Goal: Submit feedback/report problem: Submit feedback/report problem

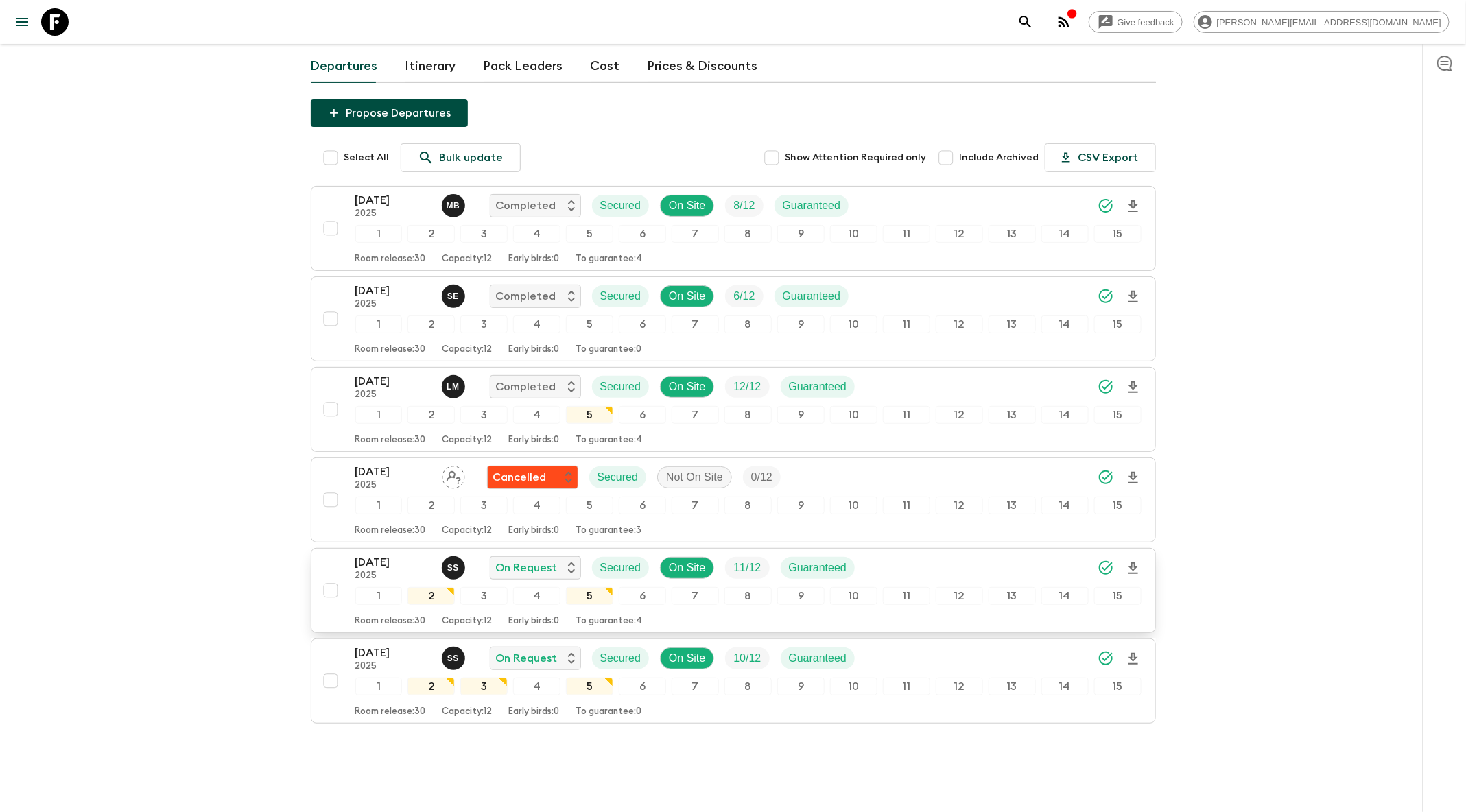
scroll to position [111, 0]
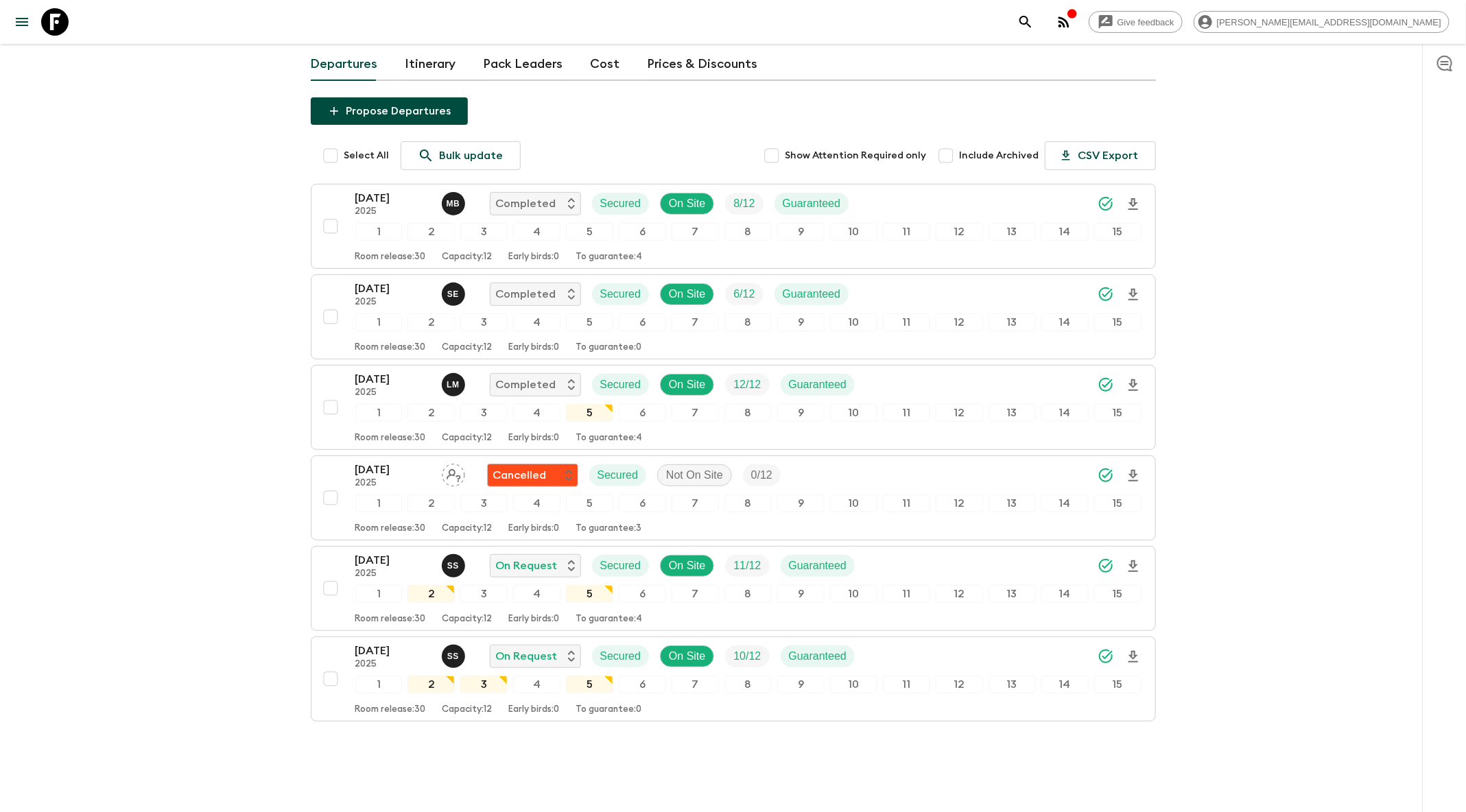
click at [1034, 18] on icon "search adventures" at bounding box center [1026, 21] width 16 height 16
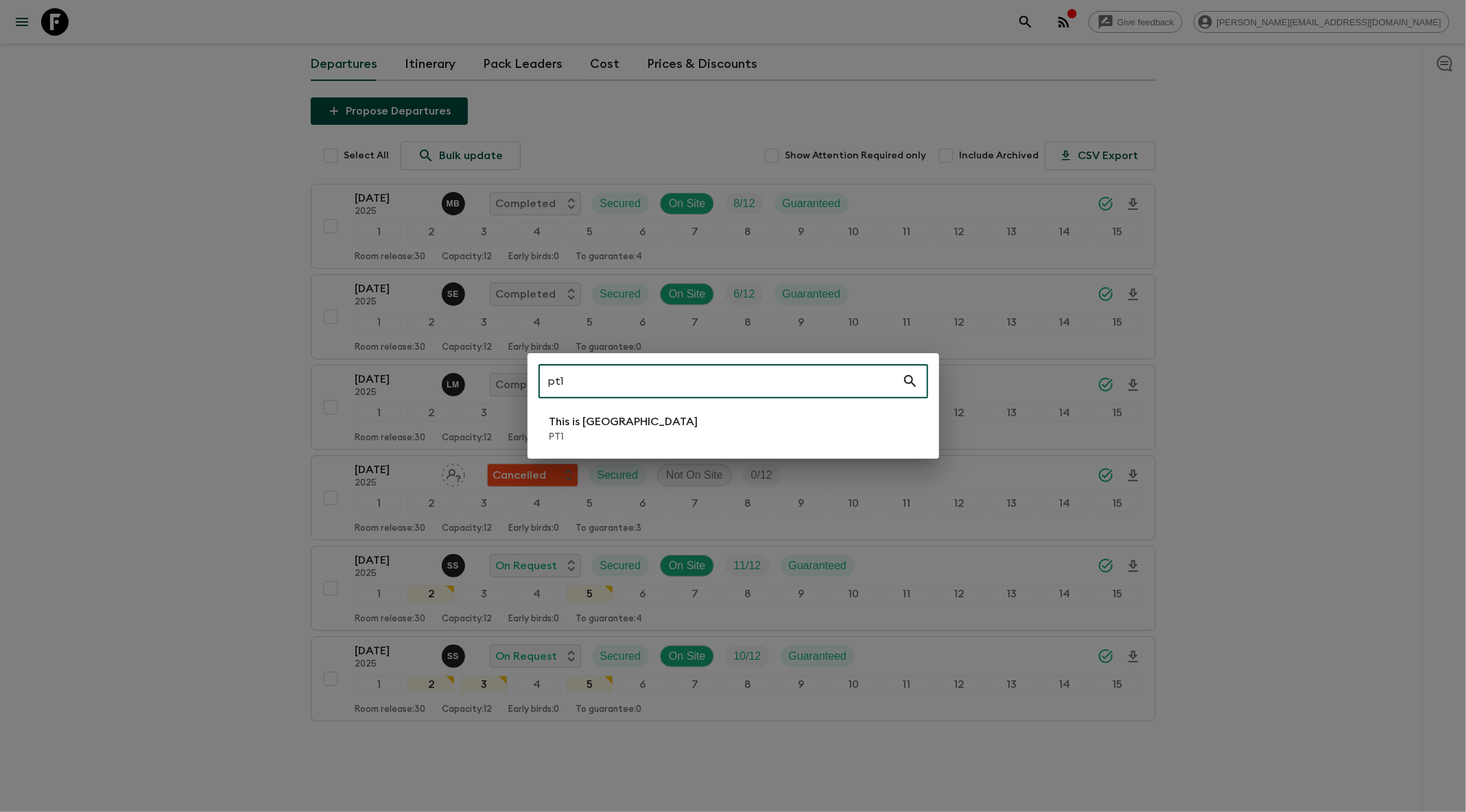
type input "pt1"
click at [683, 432] on li "This is Portugal PT1" at bounding box center [734, 429] width 390 height 39
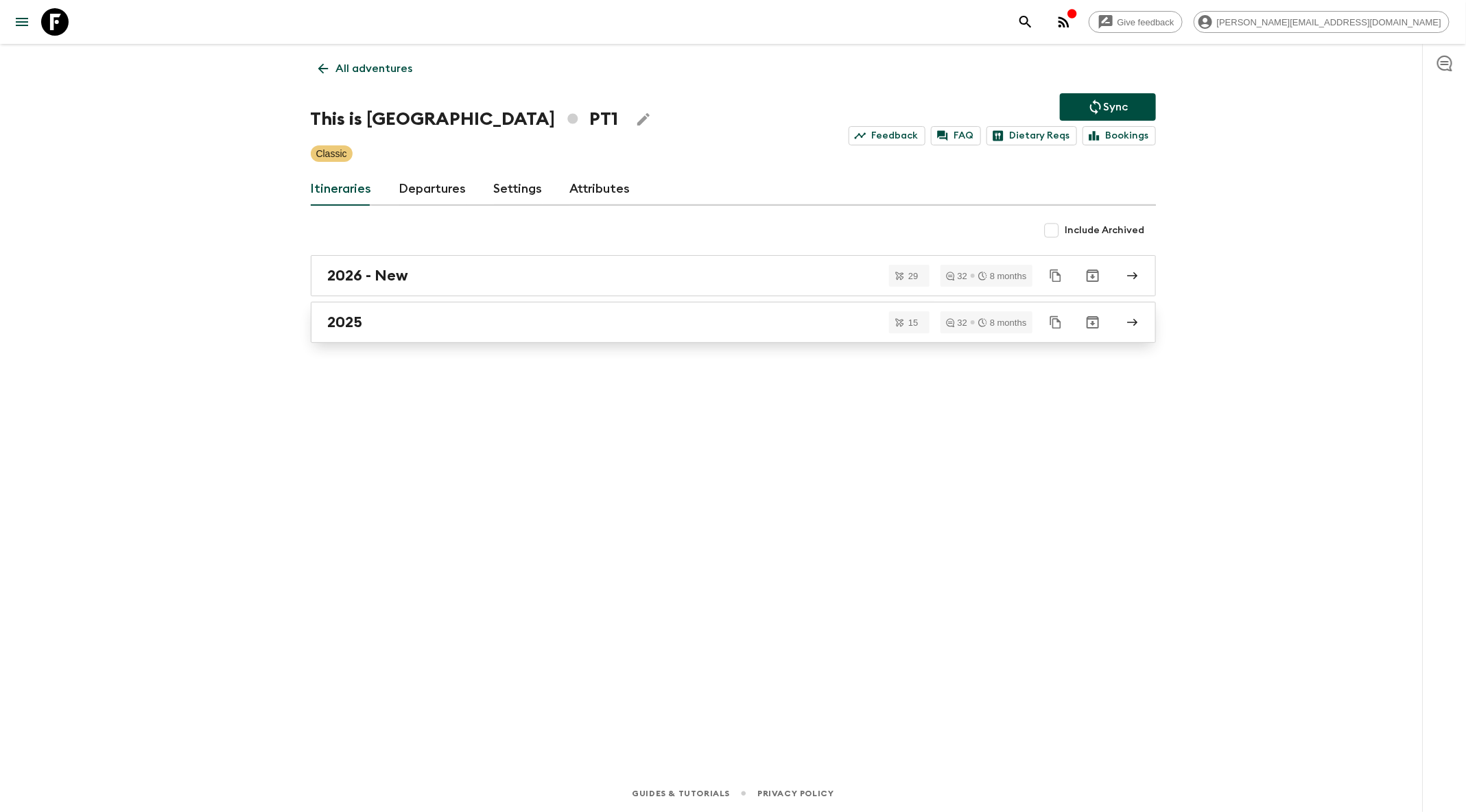
click at [460, 327] on div "2025" at bounding box center [720, 322] width 785 height 18
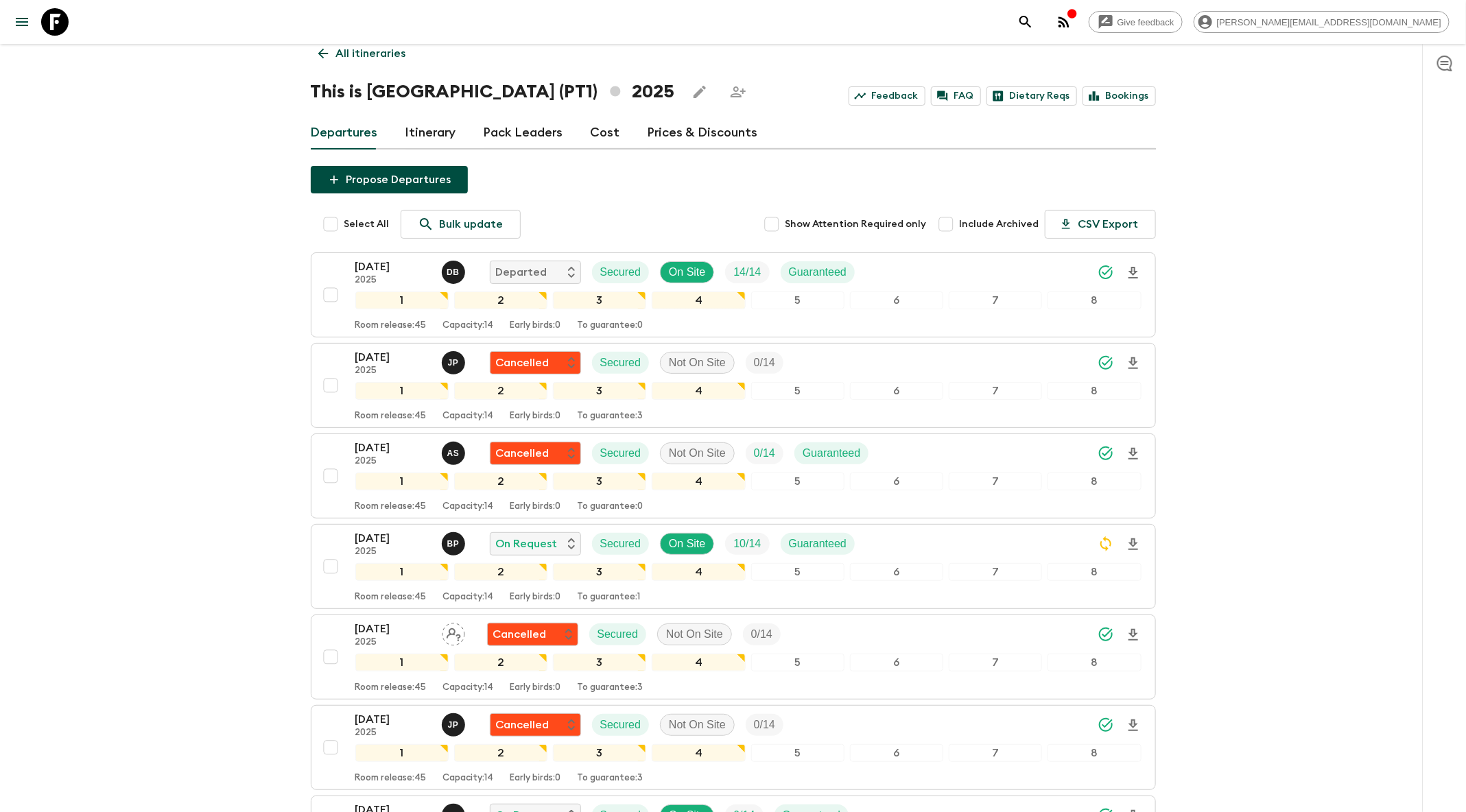
click at [1031, 21] on icon "search adventures" at bounding box center [1025, 21] width 11 height 11
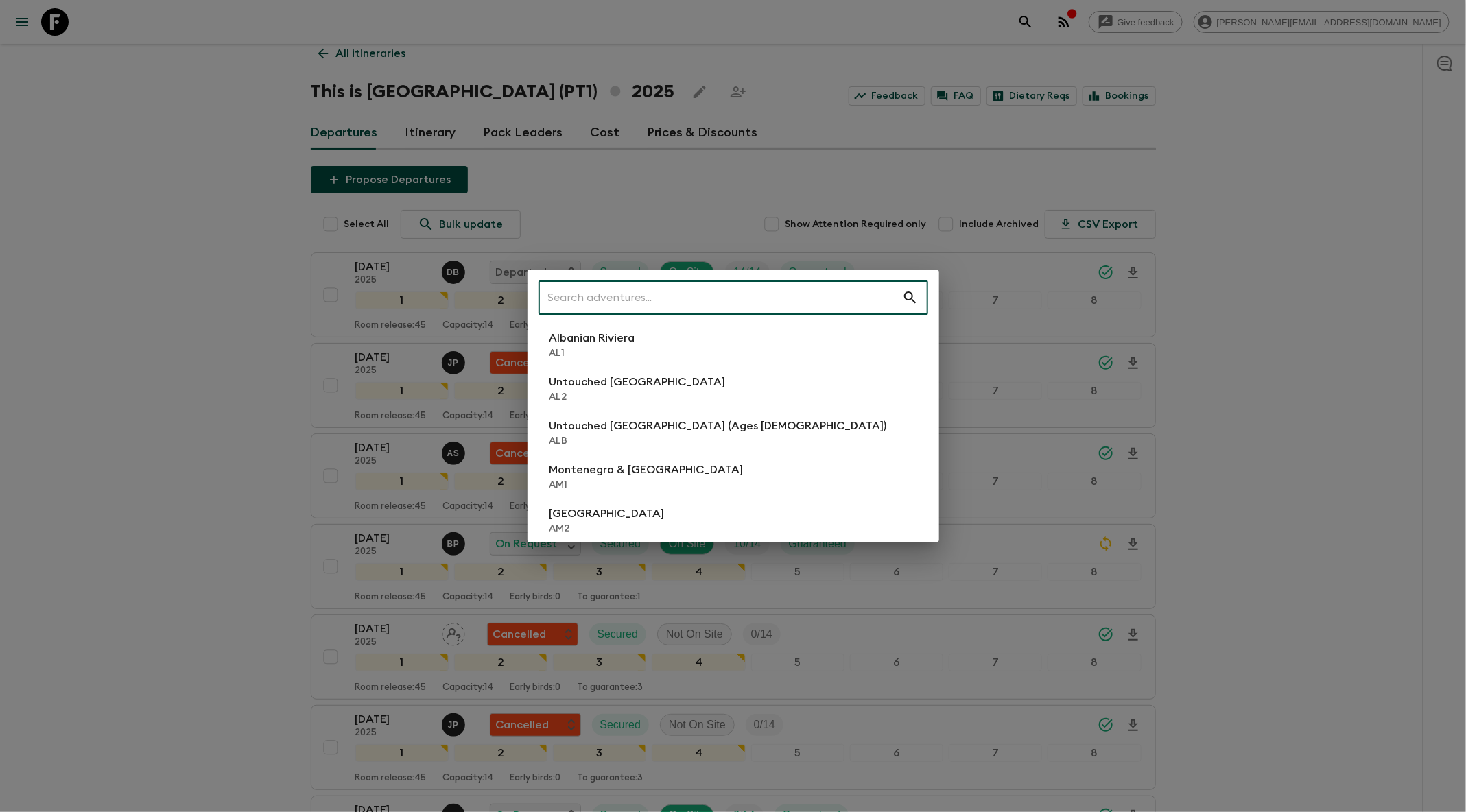
scroll to position [11, 0]
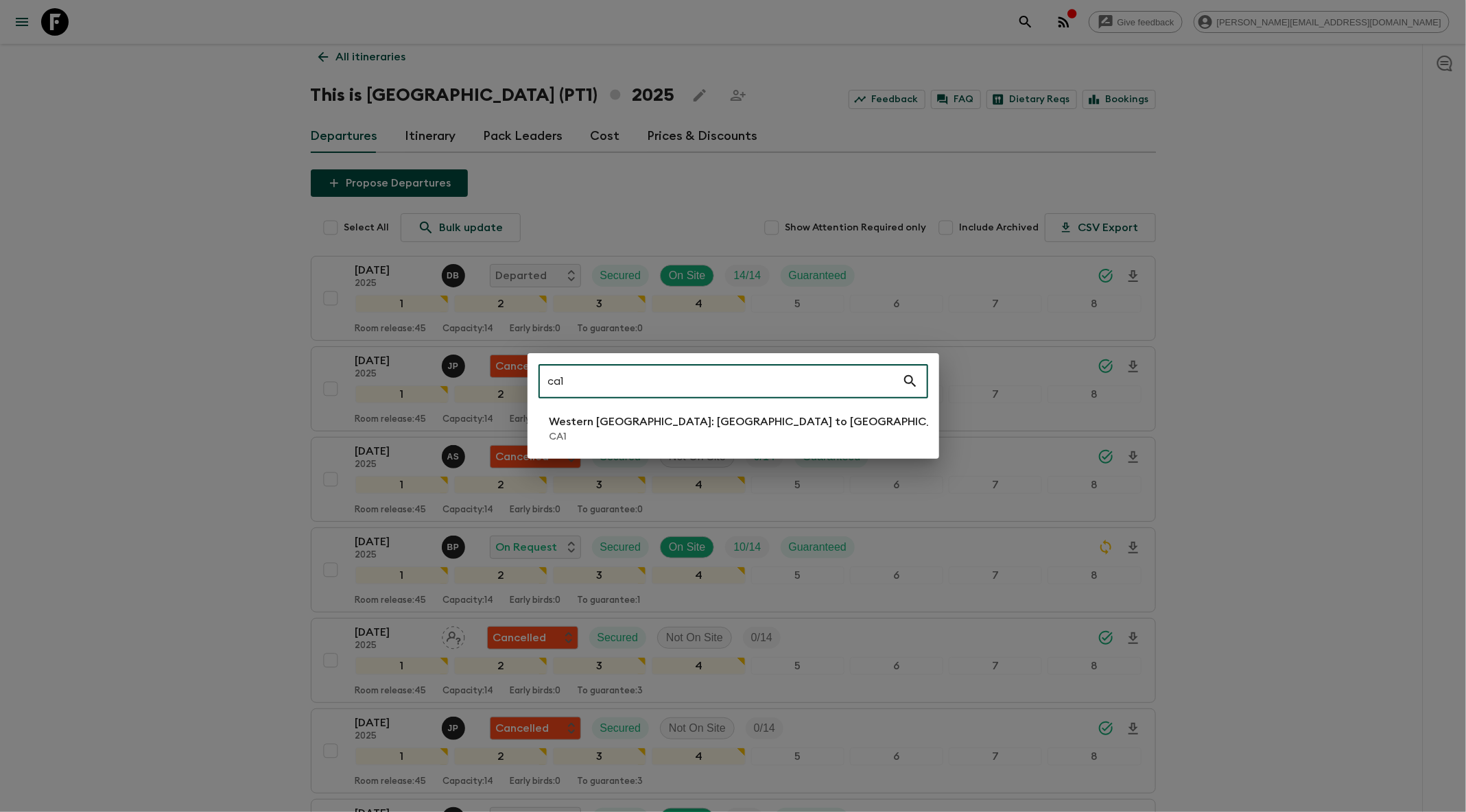
type input "ca1"
drag, startPoint x: 682, startPoint y: 416, endPoint x: 698, endPoint y: 410, distance: 17.1
click at [682, 416] on p "Western [GEOGRAPHIC_DATA]: [GEOGRAPHIC_DATA] to [GEOGRAPHIC_DATA]" at bounding box center [757, 422] width 416 height 16
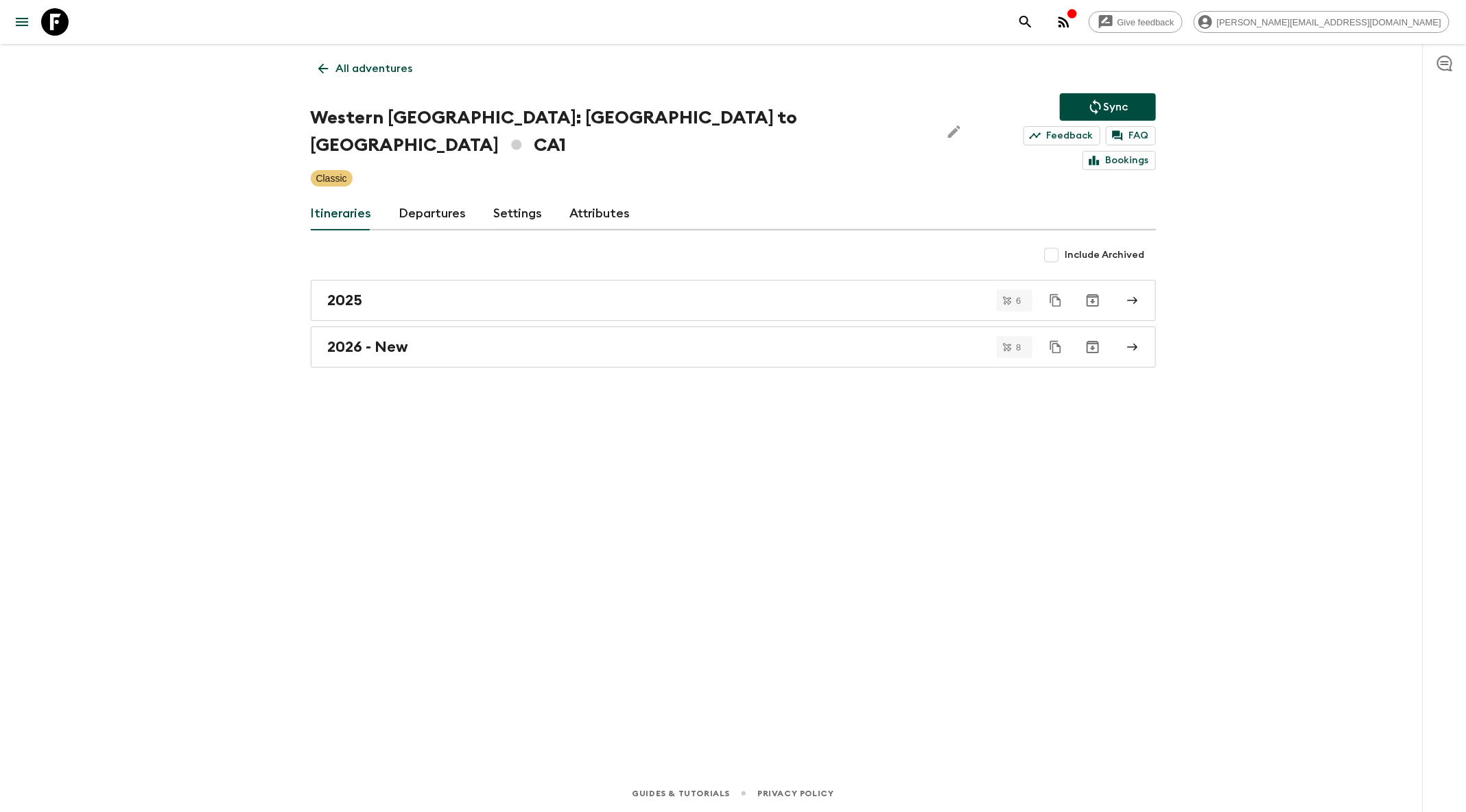
click at [867, 140] on div "[GEOGRAPHIC_DATA]: [GEOGRAPHIC_DATA] to [GEOGRAPHIC_DATA] [GEOGRAPHIC_DATA] Syn…" at bounding box center [733, 132] width 845 height 77
click at [1023, 135] on link "Feedback" at bounding box center [1062, 136] width 77 height 19
click at [1035, 616] on div "All adventures Western [GEOGRAPHIC_DATA]: [GEOGRAPHIC_DATA] to [GEOGRAPHIC_DATA…" at bounding box center [733, 390] width 878 height 693
click at [1023, 133] on link "Feedback" at bounding box center [1062, 136] width 77 height 19
click at [1023, 133] on link "Feedback" at bounding box center [1062, 136] width 77 height 19
